Goal: Task Accomplishment & Management: Use online tool/utility

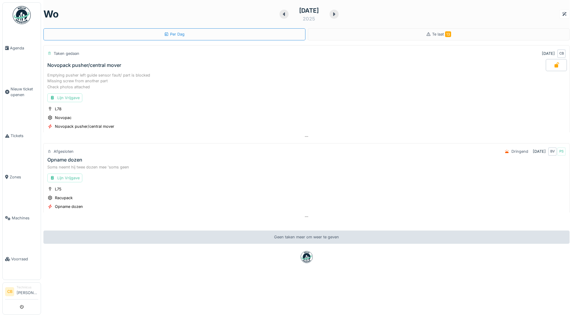
scroll to position [5, 0]
click at [22, 16] on img at bounding box center [22, 15] width 18 height 18
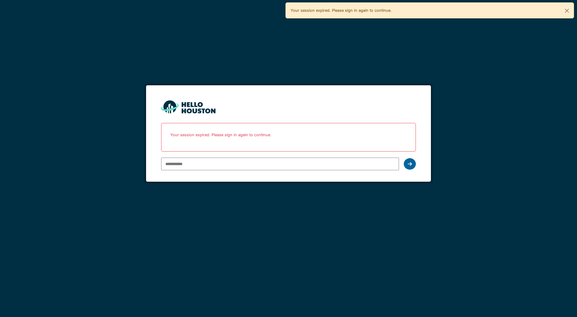
type input "**********"
click at [411, 164] on icon at bounding box center [410, 164] width 4 height 5
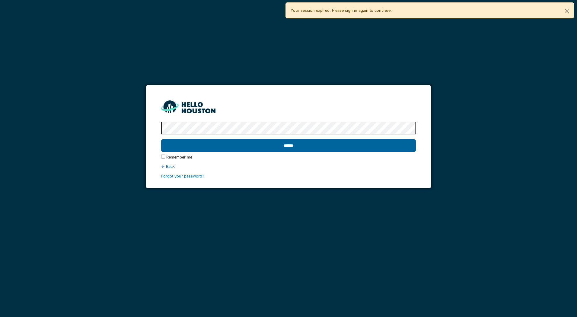
click at [299, 146] on input "******" at bounding box center [288, 145] width 254 height 13
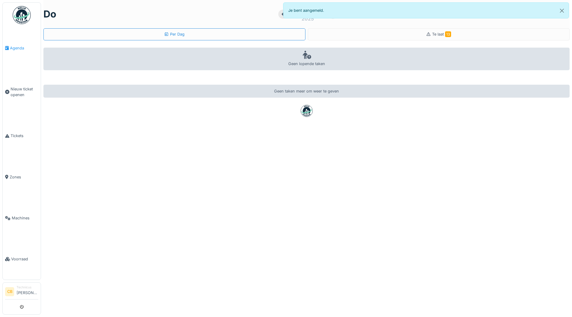
click at [16, 47] on span "Agenda" at bounding box center [24, 48] width 28 height 6
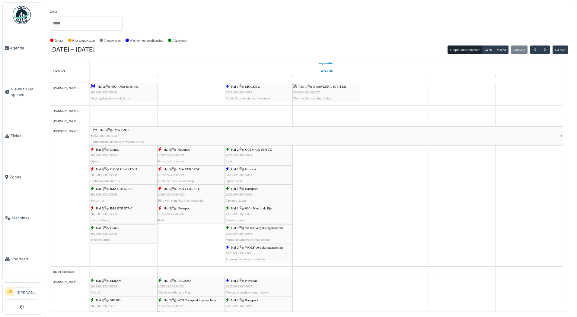
click at [251, 191] on span "Racupack" at bounding box center [251, 189] width 13 height 4
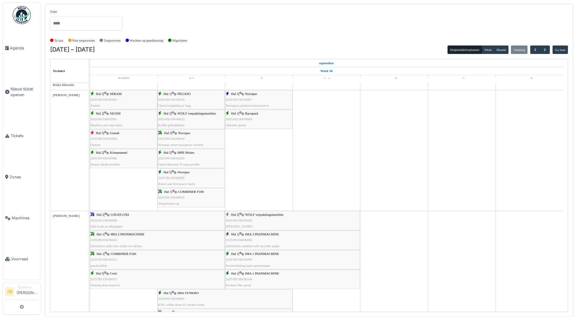
scroll to position [211, 0]
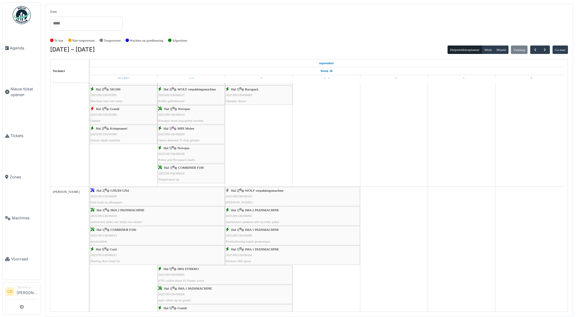
click at [247, 196] on span "2025/09/336/06103" at bounding box center [239, 197] width 27 height 4
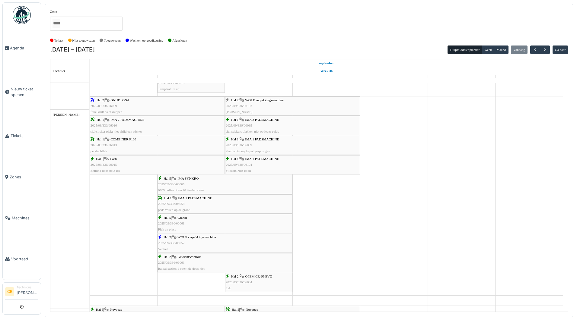
scroll to position [0, 0]
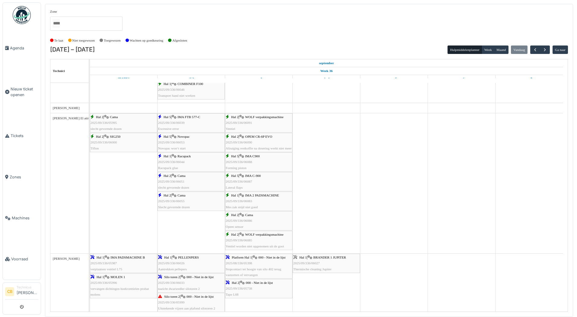
click at [258, 240] on div "Hal 2 | WOLF verpakkingsmachine 2025/09/336/06085 Ventiel worden niet opgenomen…" at bounding box center [259, 240] width 66 height 17
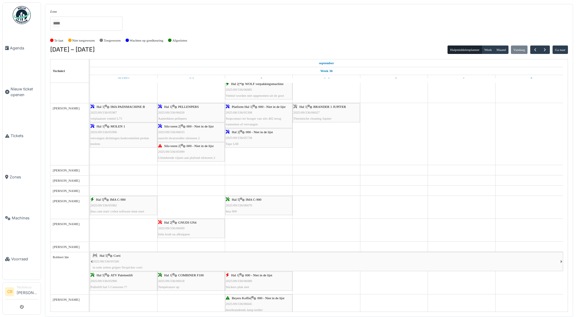
scroll to position [996, 0]
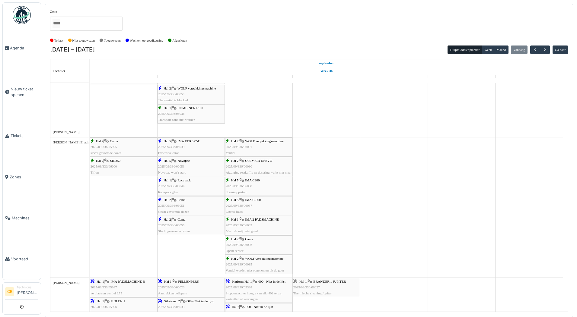
click at [251, 221] on span "IMA 2 PADSMACHINE" at bounding box center [262, 220] width 34 height 4
